Goal: Find specific page/section: Find specific page/section

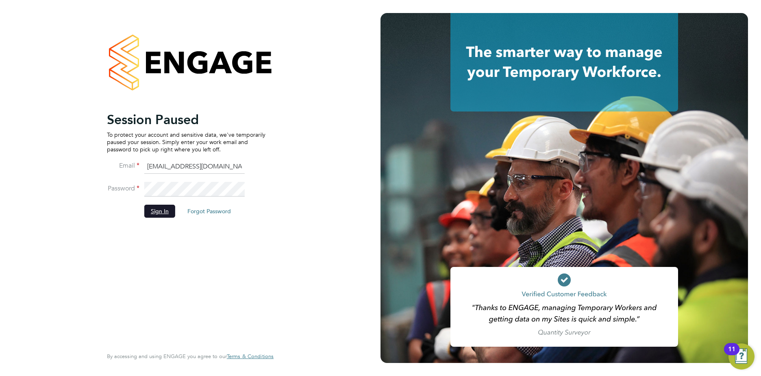
click at [163, 213] on button "Sign In" at bounding box center [159, 210] width 31 height 13
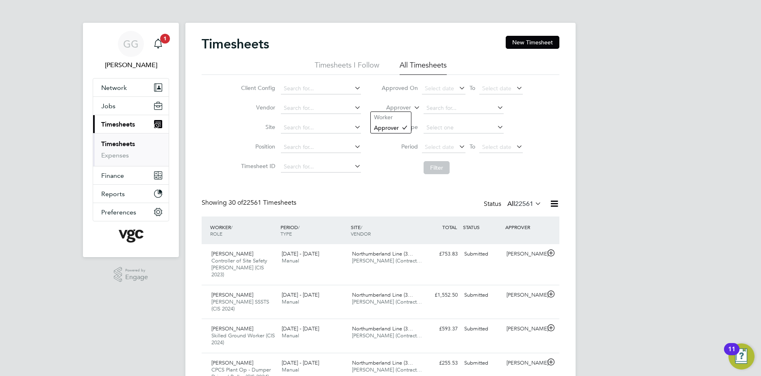
click at [412, 109] on icon at bounding box center [412, 105] width 0 height 7
click at [400, 117] on li "Worker" at bounding box center [391, 117] width 40 height 11
click at [452, 109] on input at bounding box center [464, 107] width 80 height 11
click at [441, 102] on input at bounding box center [464, 107] width 80 height 11
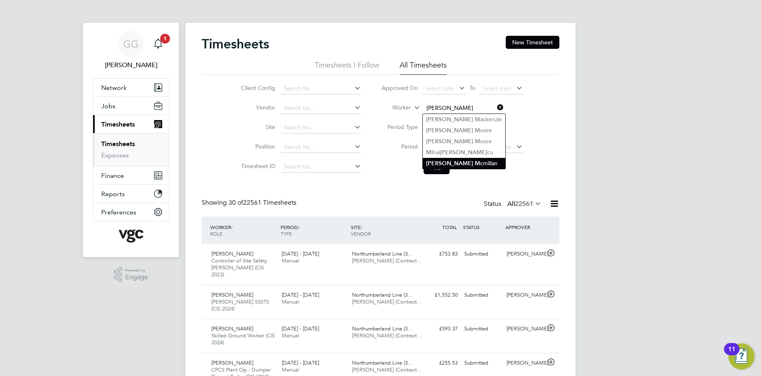
click at [460, 163] on li "Ian M cmillan" at bounding box center [464, 163] width 83 height 11
type input "Ian Mcmillan"
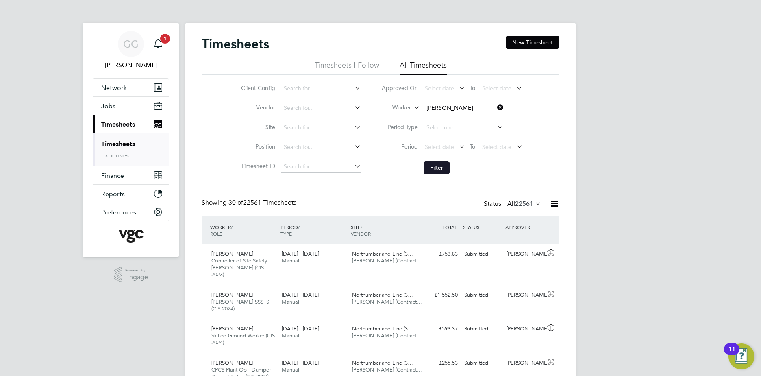
click at [433, 172] on button "Filter" at bounding box center [437, 167] width 26 height 13
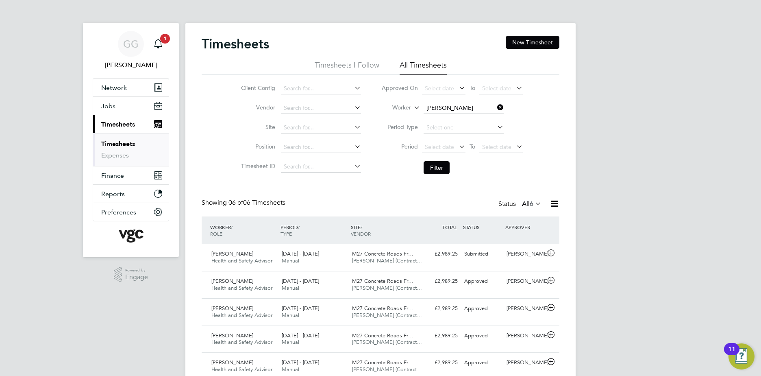
scroll to position [21, 71]
